Goal: Task Accomplishment & Management: Manage account settings

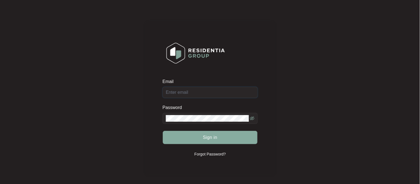
type input "[EMAIL_ADDRESS][DOMAIN_NAME]"
click at [199, 138] on button "Sign in" at bounding box center [210, 137] width 95 height 13
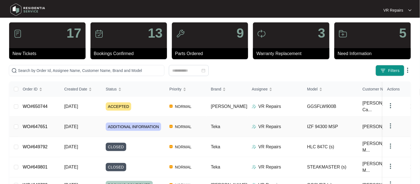
scroll to position [9, 0]
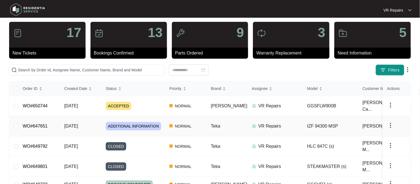
click at [41, 124] on link "WO#647651" at bounding box center [35, 126] width 25 height 5
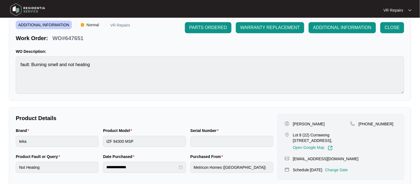
scroll to position [27, 0]
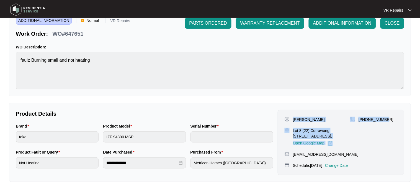
drag, startPoint x: 294, startPoint y: 118, endPoint x: 396, endPoint y: 119, distance: 102.0
click at [397, 119] on div "[PERSON_NAME] Lot 8 (22) [GEOGRAPHIC_DATA], Open Google Map [PHONE_NUMBER]" at bounding box center [341, 131] width 113 height 29
copy div "[PERSON_NAME] Lot 8 (22) [GEOGRAPHIC_DATA], Open Google Map [PHONE_NUMBER]"
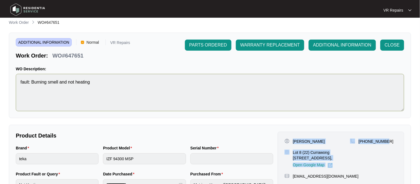
scroll to position [0, 0]
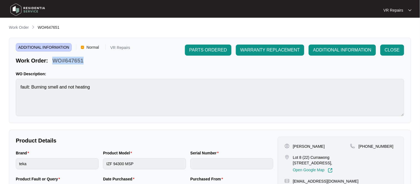
drag, startPoint x: 84, startPoint y: 60, endPoint x: 53, endPoint y: 62, distance: 30.8
click at [53, 62] on div "WO#647651" at bounding box center [67, 60] width 35 height 10
copy p "WO#647651"
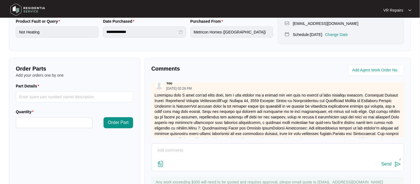
scroll to position [64, 0]
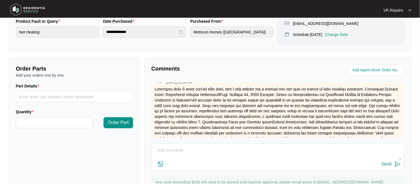
click at [172, 150] on textarea at bounding box center [278, 154] width 247 height 14
type textarea "Refer to invoice number 2522"
click at [387, 166] on div "Send" at bounding box center [387, 164] width 10 height 5
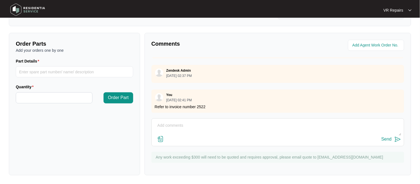
scroll to position [0, 0]
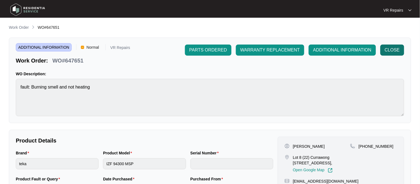
click at [391, 50] on span "CLOSE" at bounding box center [392, 50] width 15 height 7
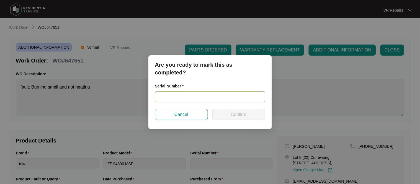
click at [189, 96] on input "text" at bounding box center [210, 96] width 110 height 11
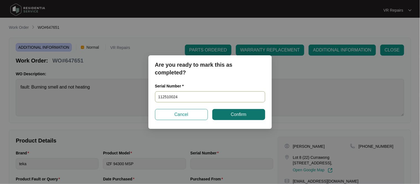
type input "112510024"
click at [234, 119] on button "Confirm" at bounding box center [238, 114] width 53 height 11
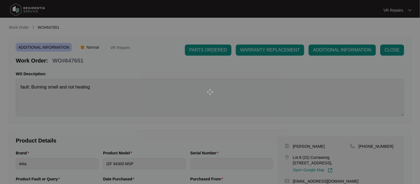
type input "112510024"
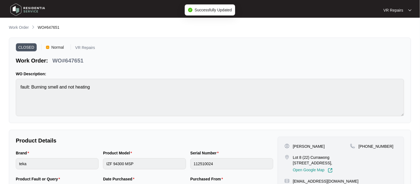
click at [18, 24] on main "**********" at bounding box center [210, 154] width 420 height 308
click at [15, 29] on p "Work Order" at bounding box center [19, 28] width 20 height 6
